Goal: Information Seeking & Learning: Learn about a topic

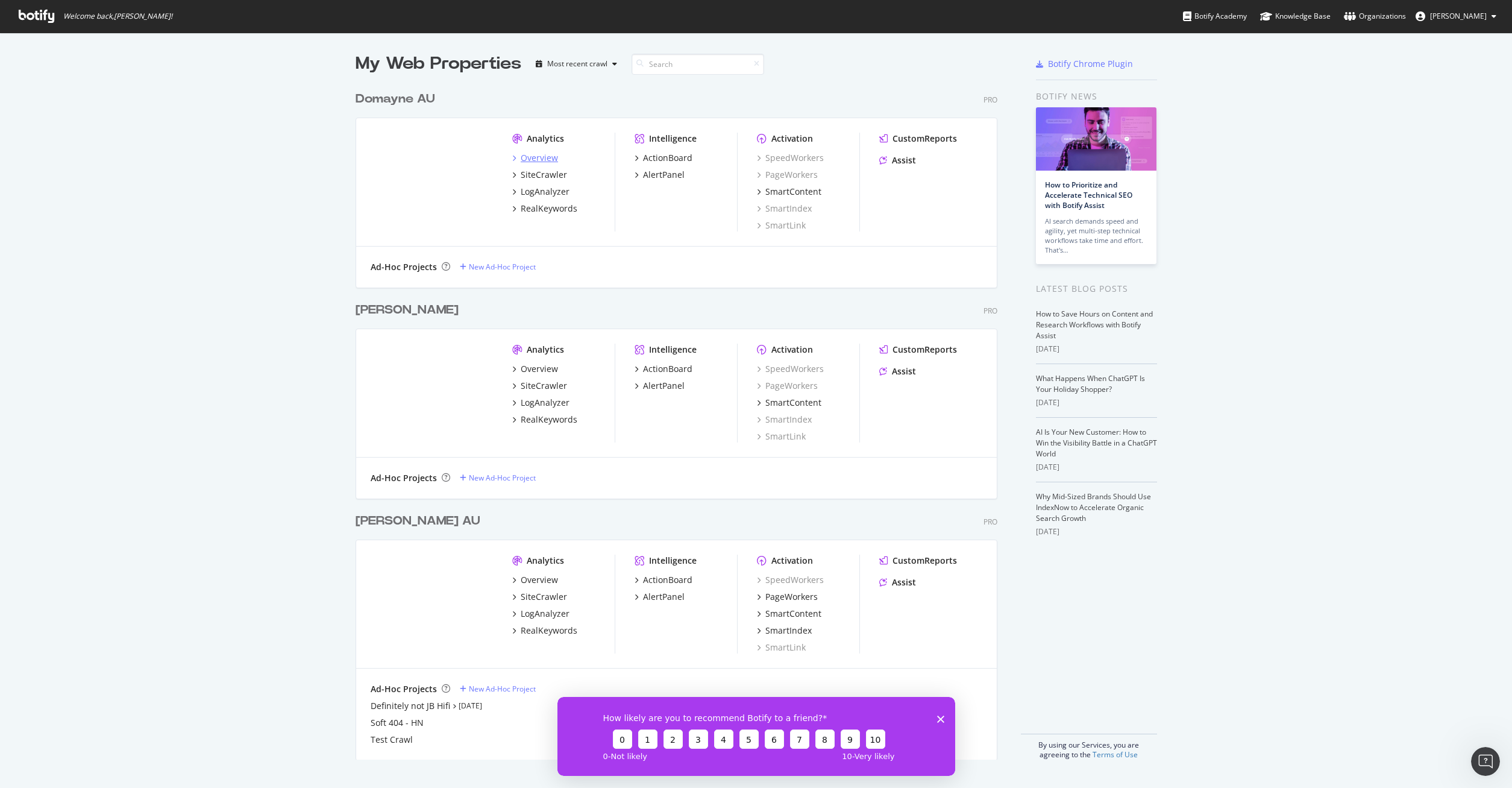
click at [547, 160] on div "Overview" at bounding box center [540, 158] width 38 height 12
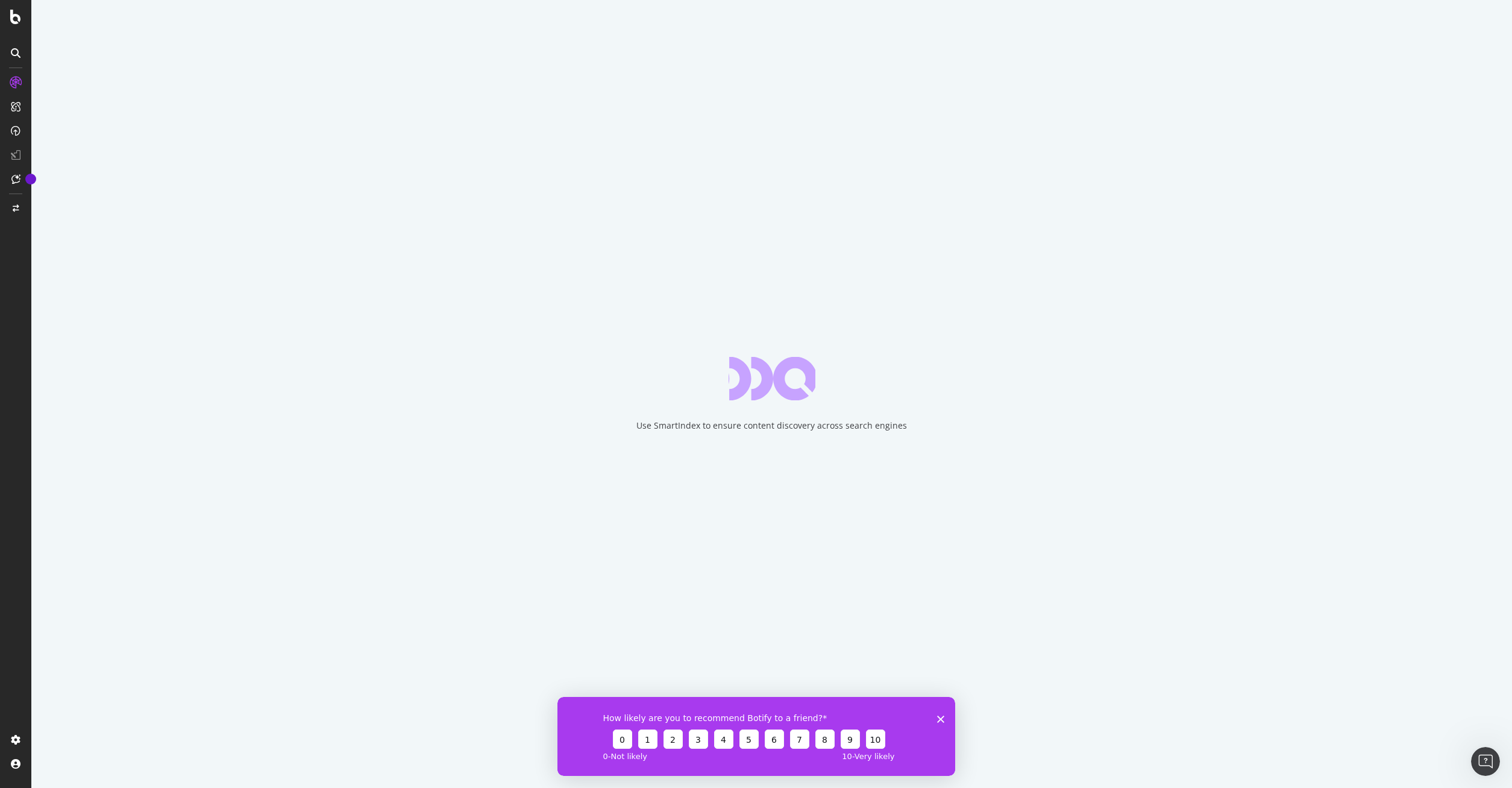
click at [941, 721] on icon "Close survey" at bounding box center [940, 719] width 7 height 7
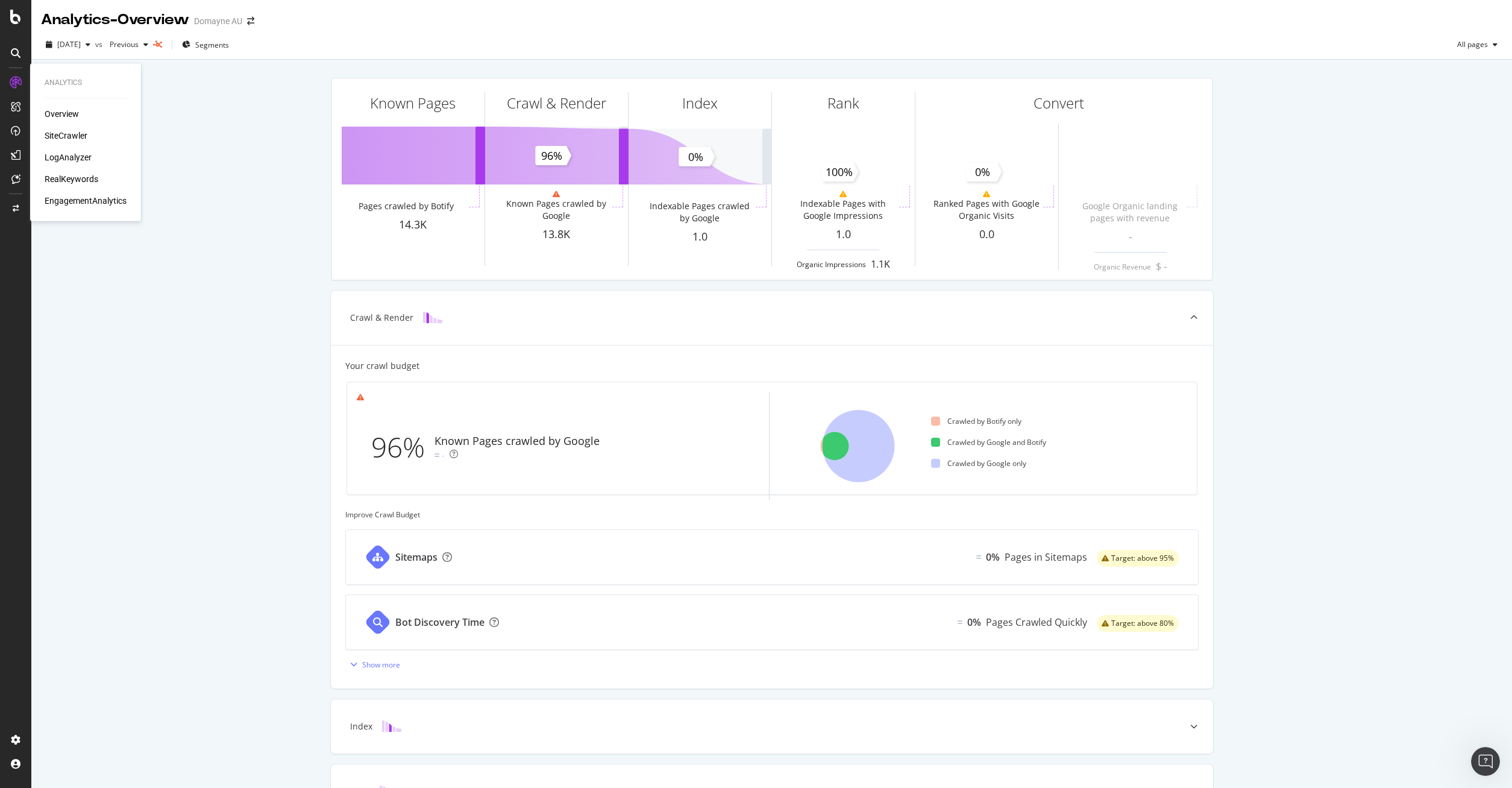
click at [71, 135] on div "SiteCrawler" at bounding box center [66, 136] width 43 height 12
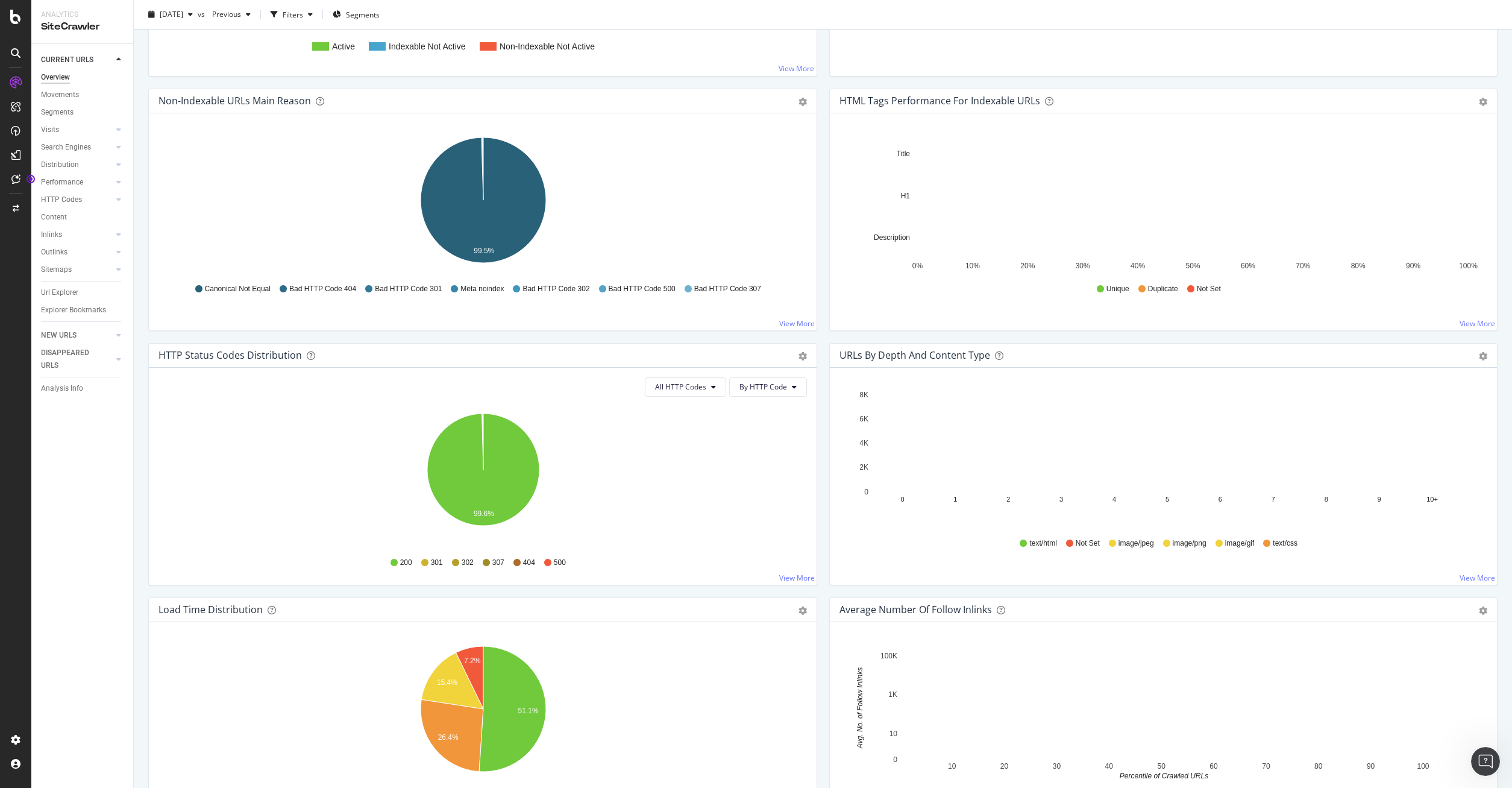
scroll to position [38, 0]
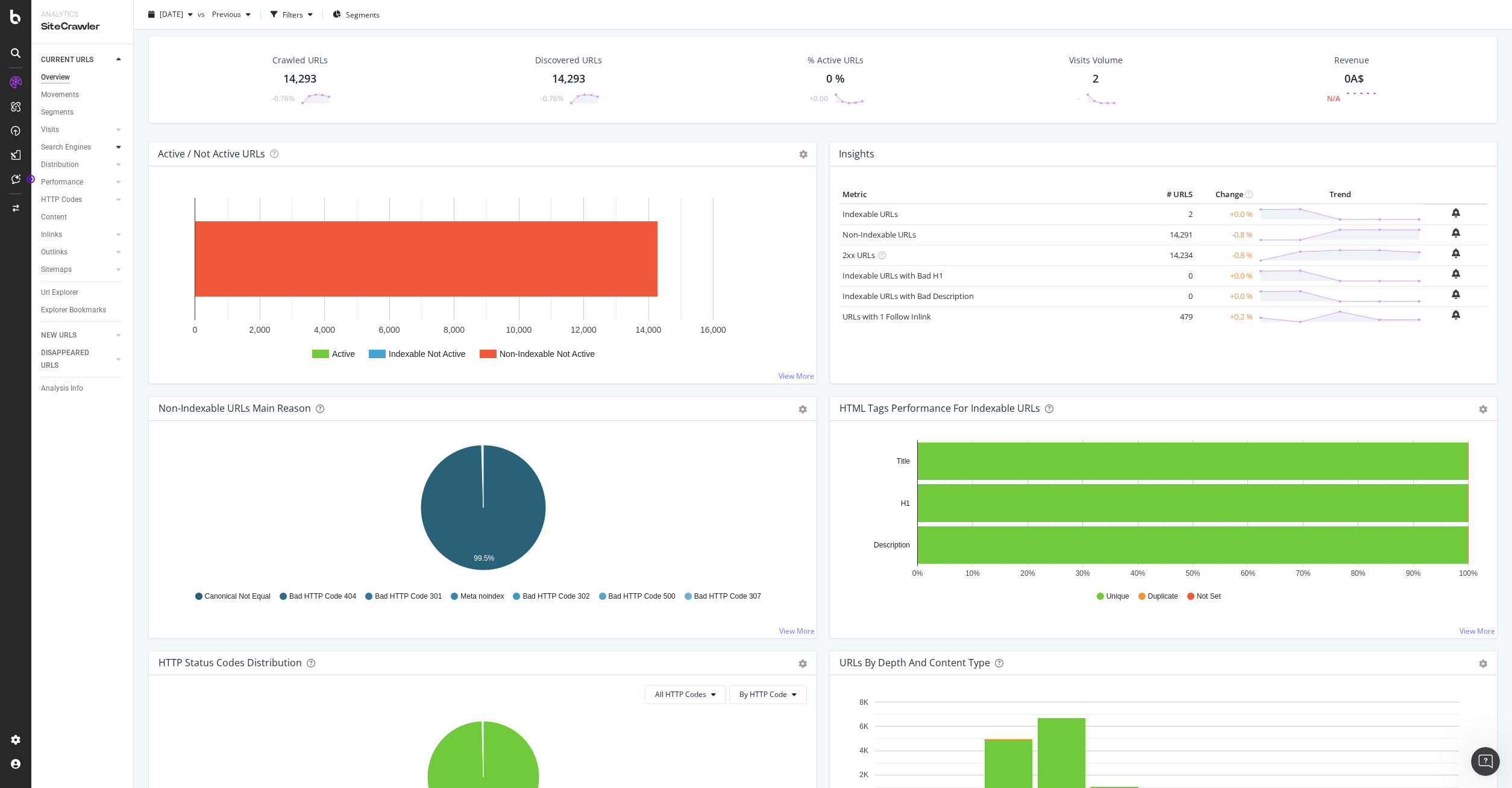
click at [118, 147] on icon at bounding box center [118, 147] width 5 height 7
click at [118, 185] on icon at bounding box center [118, 182] width 5 height 7
click at [114, 200] on div at bounding box center [119, 200] width 12 height 12
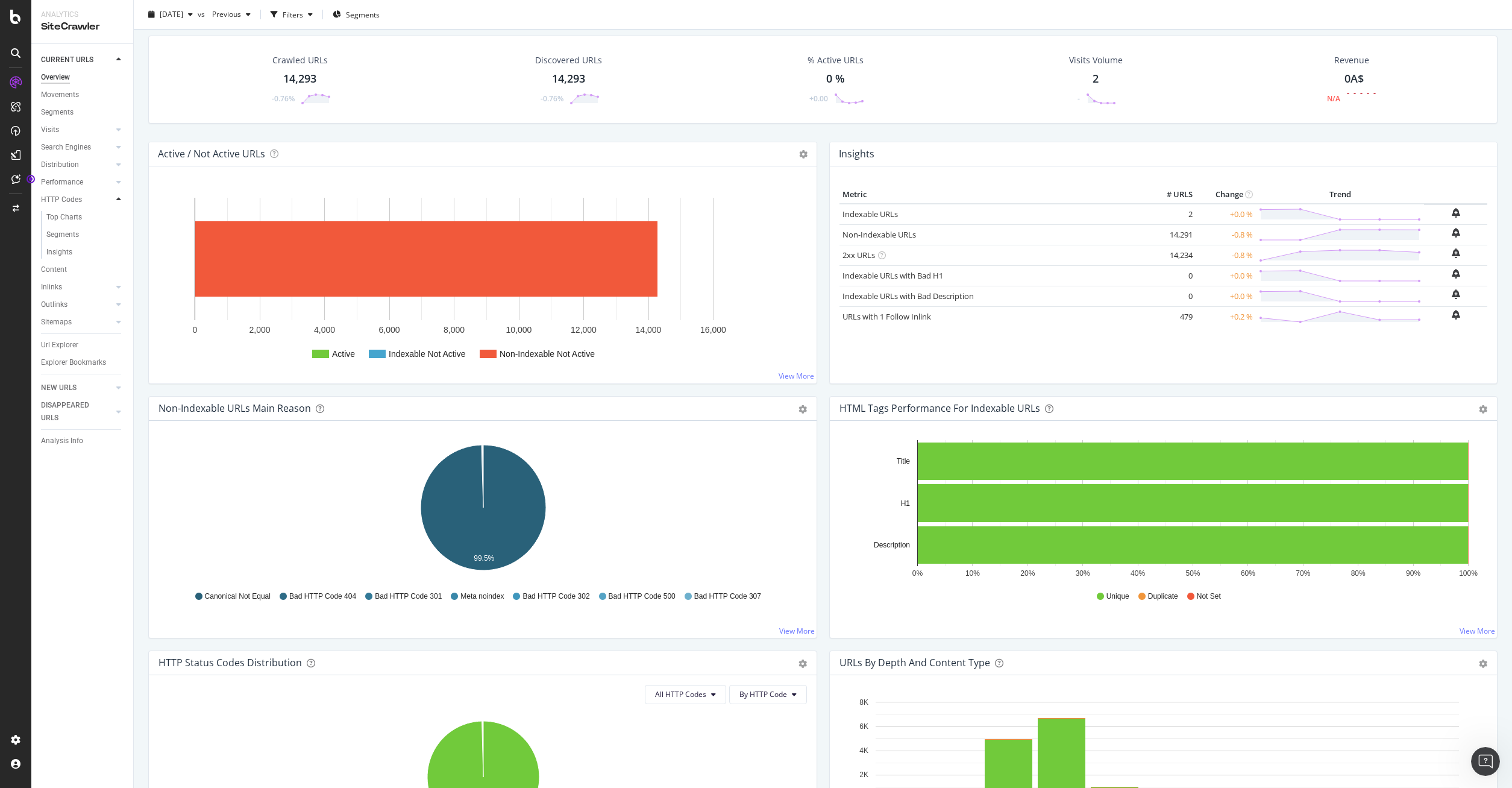
click at [114, 200] on div at bounding box center [119, 200] width 12 height 12
click at [114, 221] on link "Content" at bounding box center [83, 217] width 84 height 13
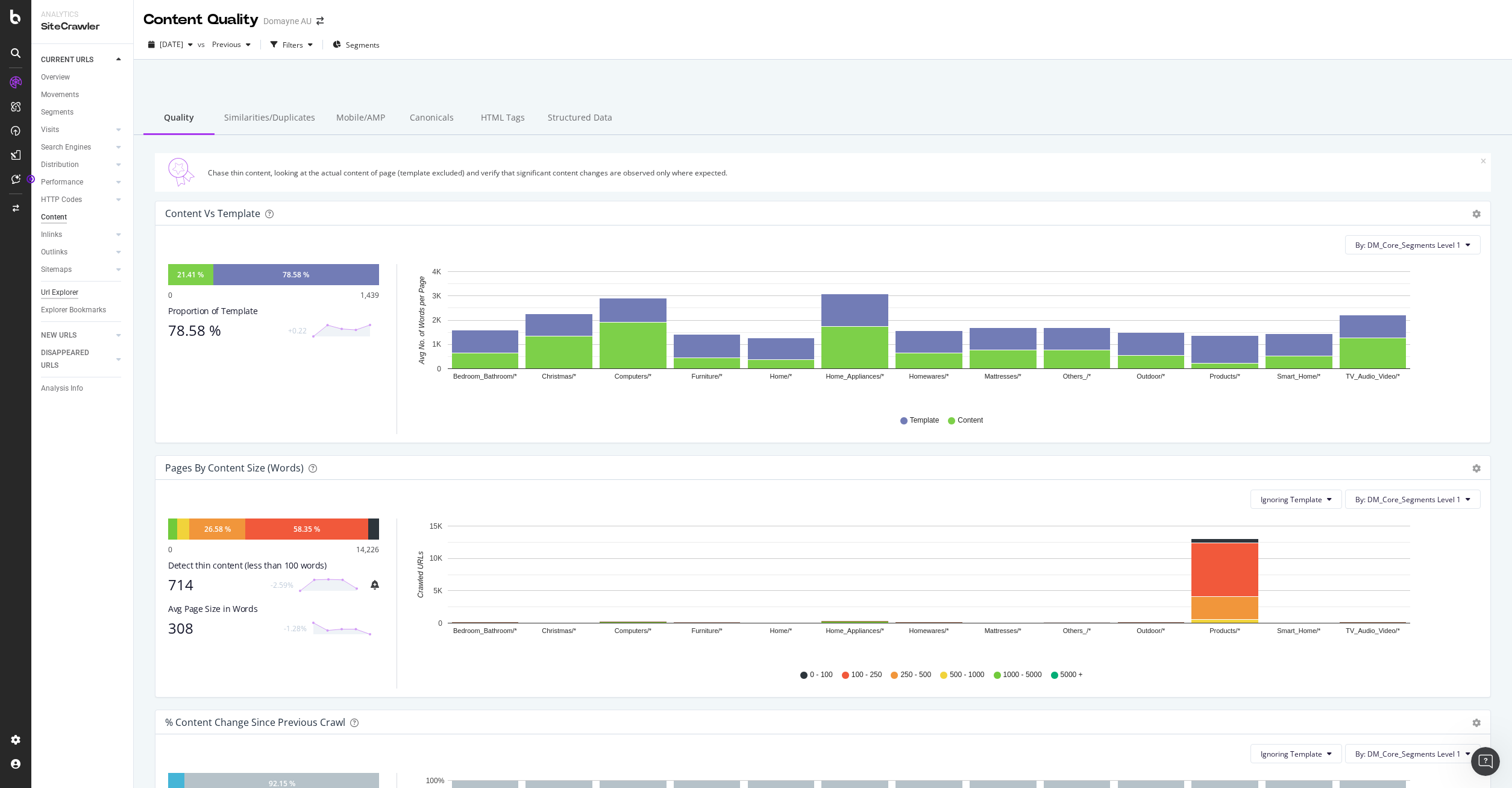
click at [67, 295] on div "Url Explorer" at bounding box center [60, 292] width 38 height 13
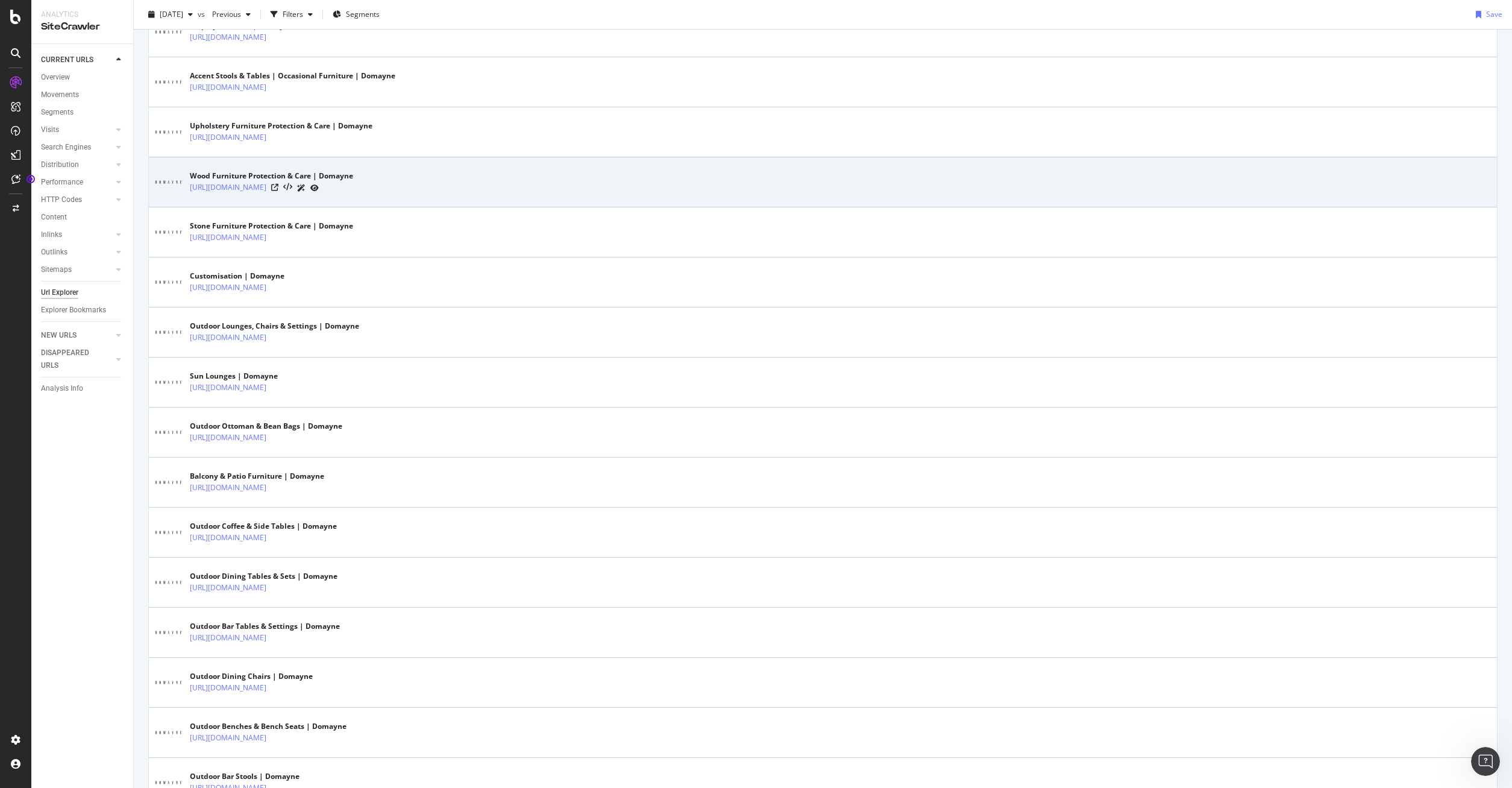
scroll to position [1107, 0]
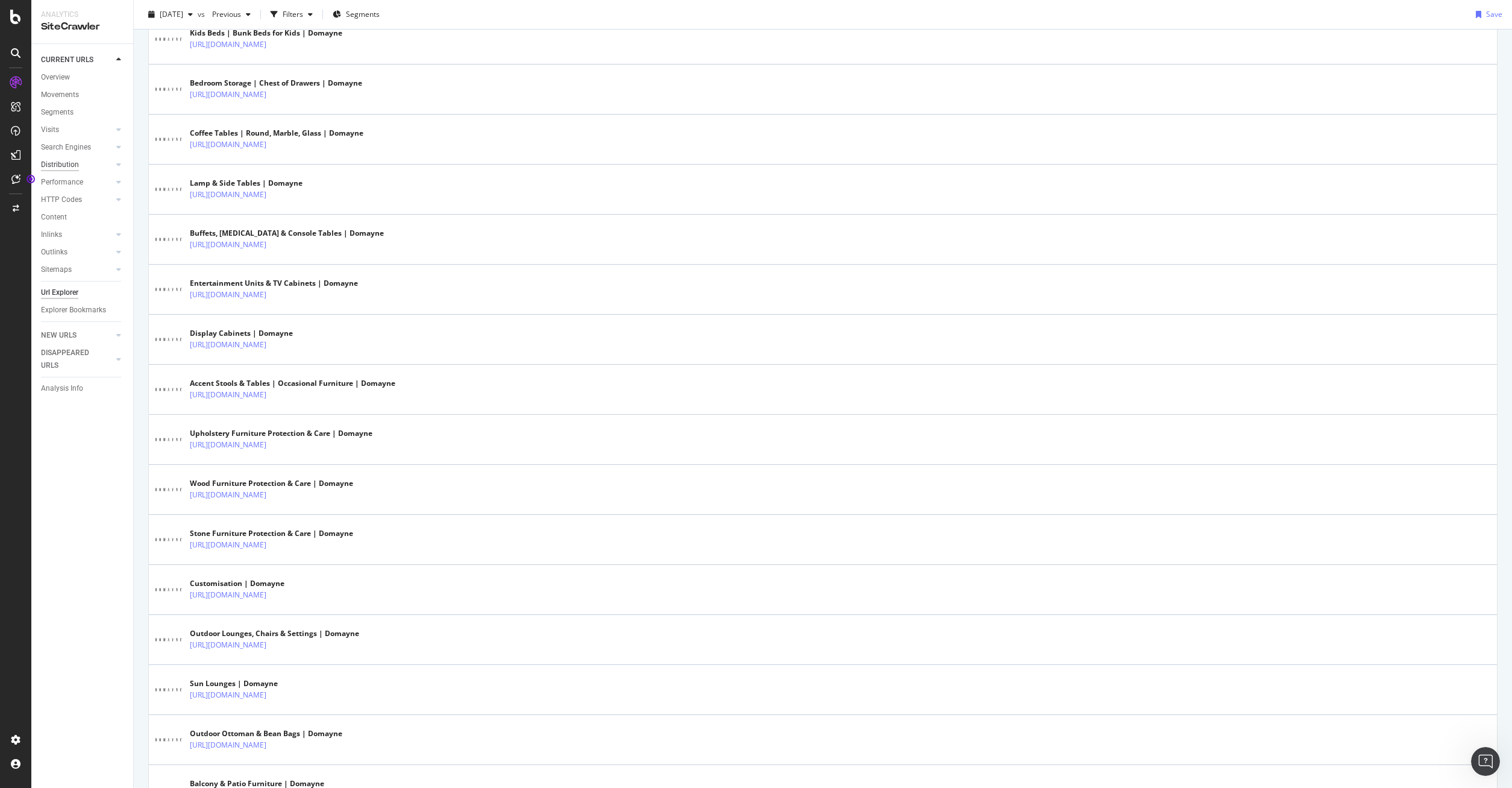
click at [59, 161] on div "Distribution" at bounding box center [60, 165] width 38 height 13
